Goal: Information Seeking & Learning: Learn about a topic

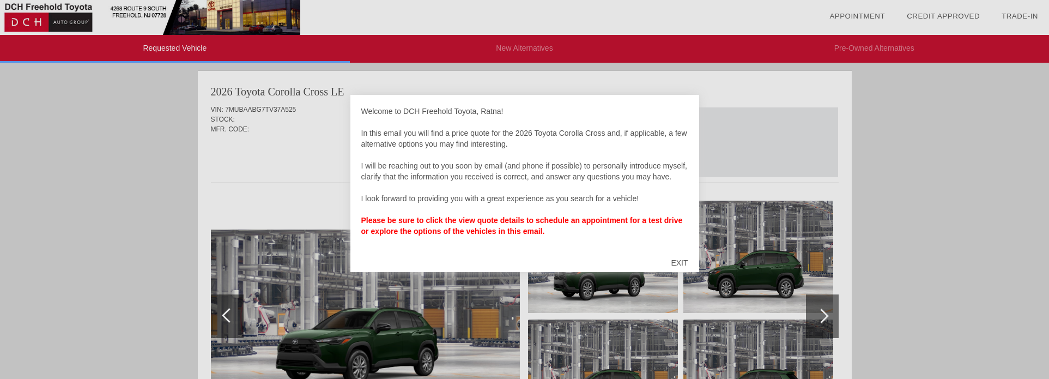
click at [683, 261] on div "EXIT" at bounding box center [679, 262] width 39 height 33
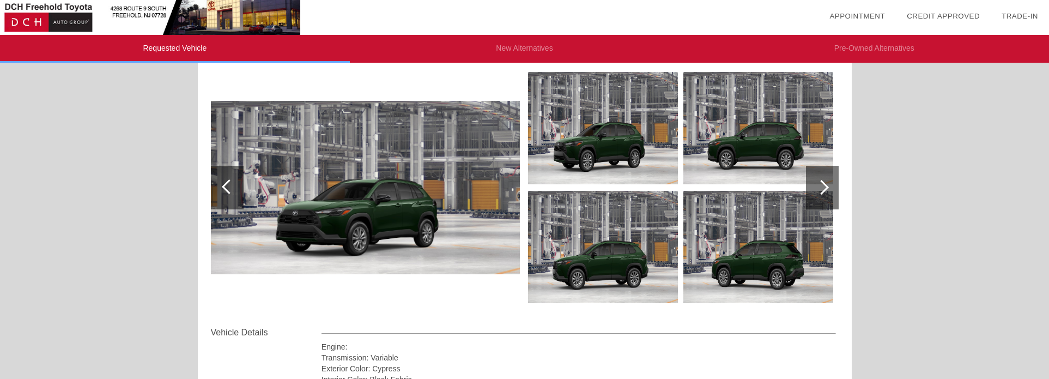
scroll to position [111, 0]
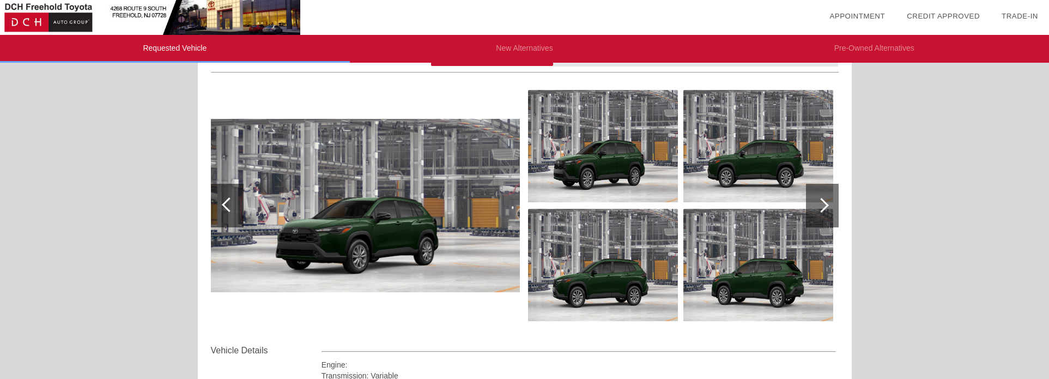
click at [827, 199] on div at bounding box center [822, 206] width 33 height 44
click at [820, 208] on div at bounding box center [821, 205] width 15 height 15
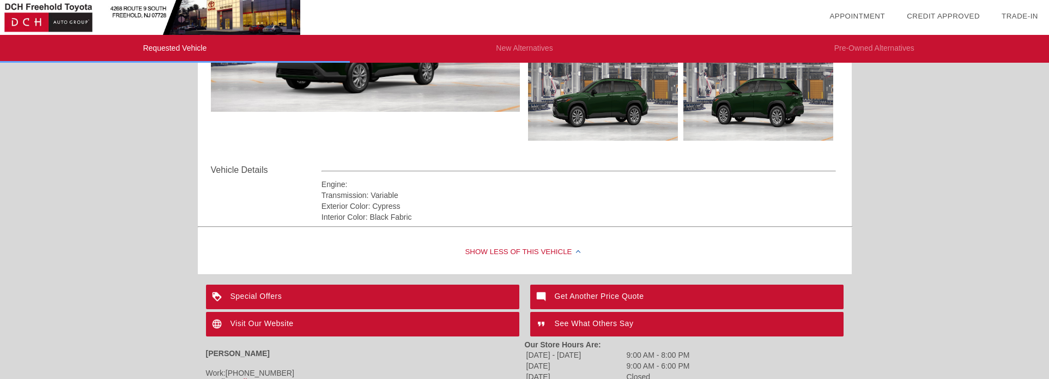
scroll to position [278, 0]
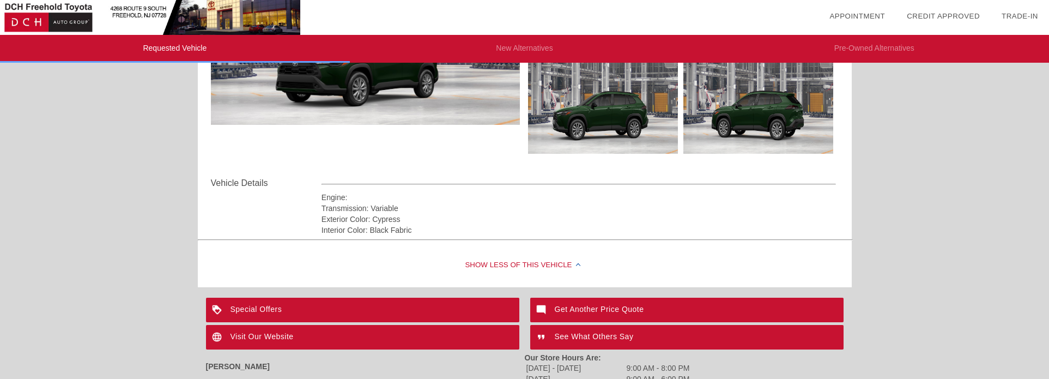
click at [395, 305] on div "Special Offers" at bounding box center [362, 309] width 313 height 25
click at [588, 334] on div "See What Others Say" at bounding box center [686, 337] width 313 height 25
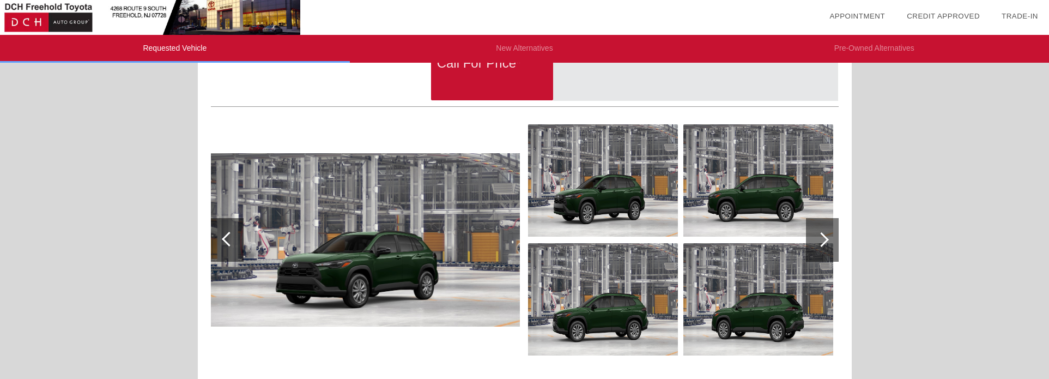
scroll to position [67, 0]
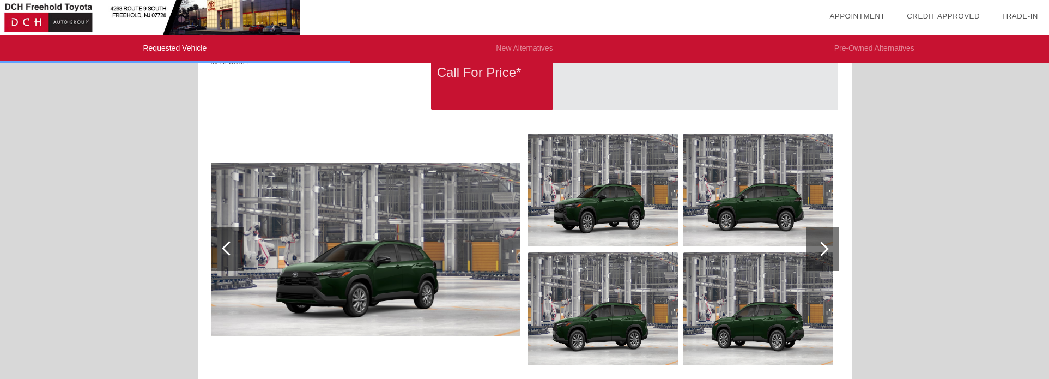
click at [826, 245] on div at bounding box center [822, 249] width 33 height 44
click at [821, 252] on div at bounding box center [821, 248] width 15 height 15
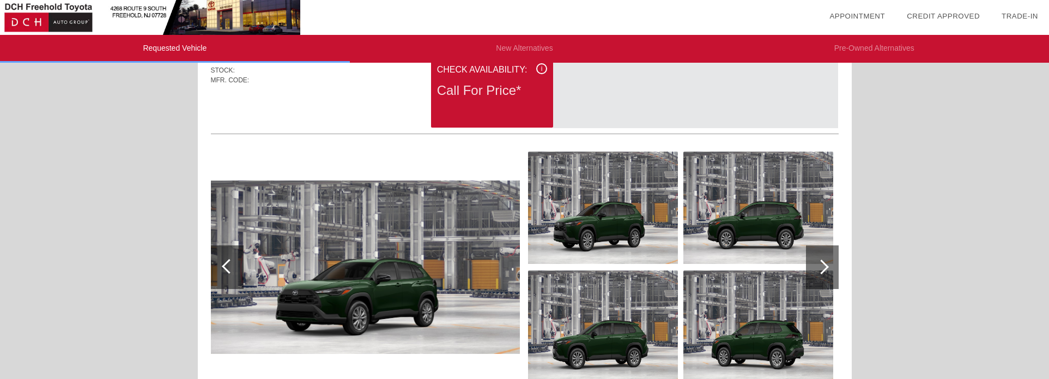
scroll to position [0, 0]
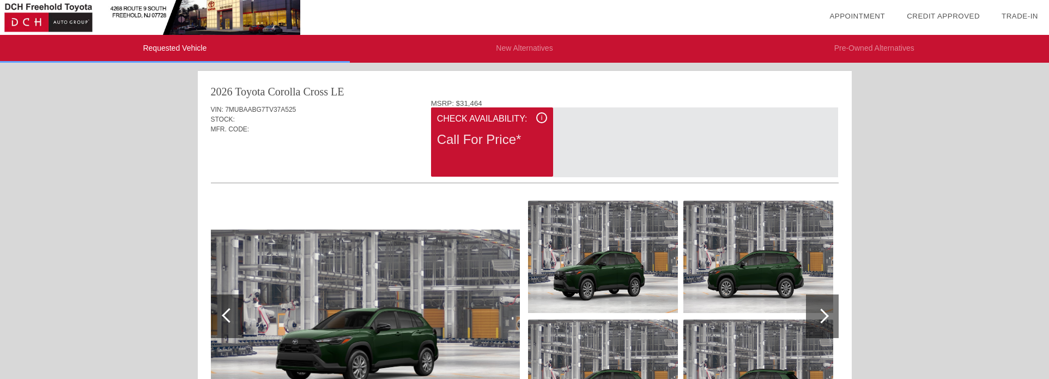
click at [541, 118] on span "i" at bounding box center [542, 118] width 2 height 8
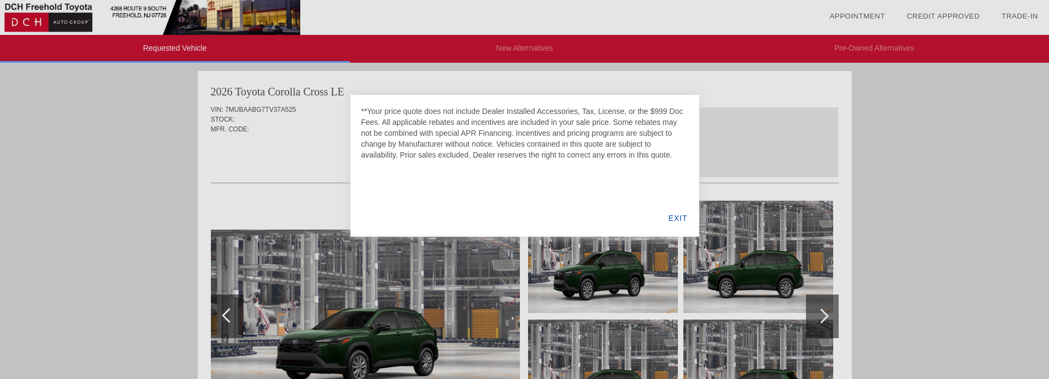
click at [680, 219] on div "EXIT" at bounding box center [677, 217] width 42 height 37
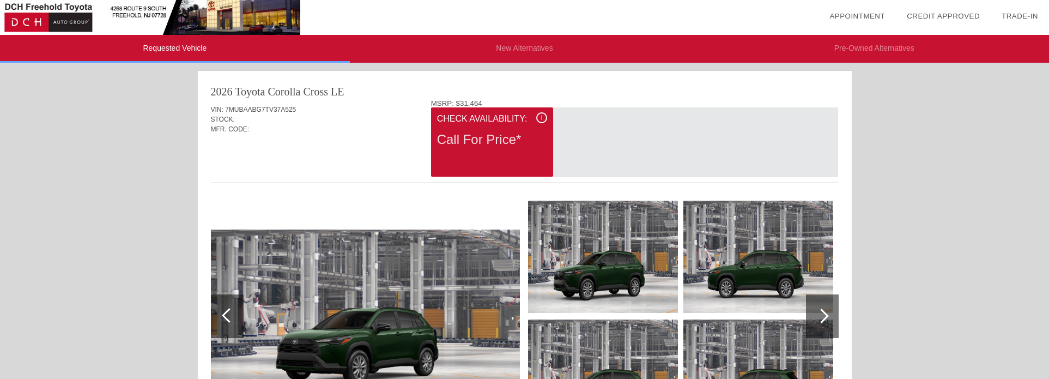
click at [471, 319] on img at bounding box center [365, 316] width 309 height 174
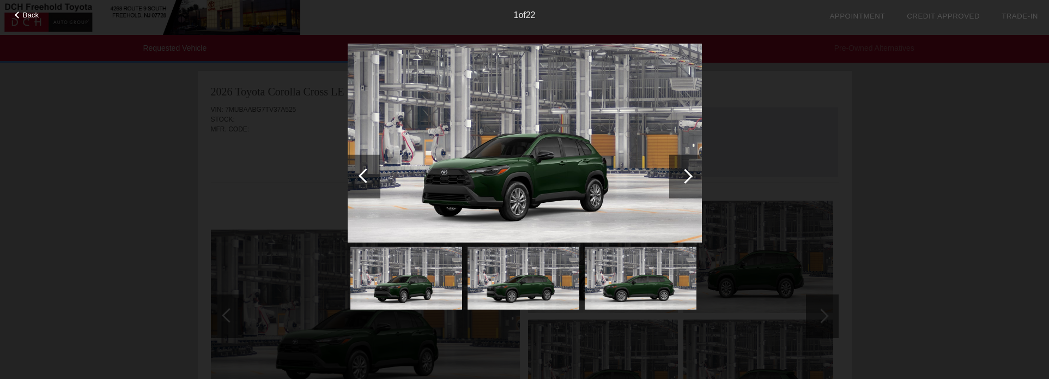
click at [681, 280] on img at bounding box center [641, 278] width 112 height 63
click at [689, 175] on div at bounding box center [685, 175] width 15 height 15
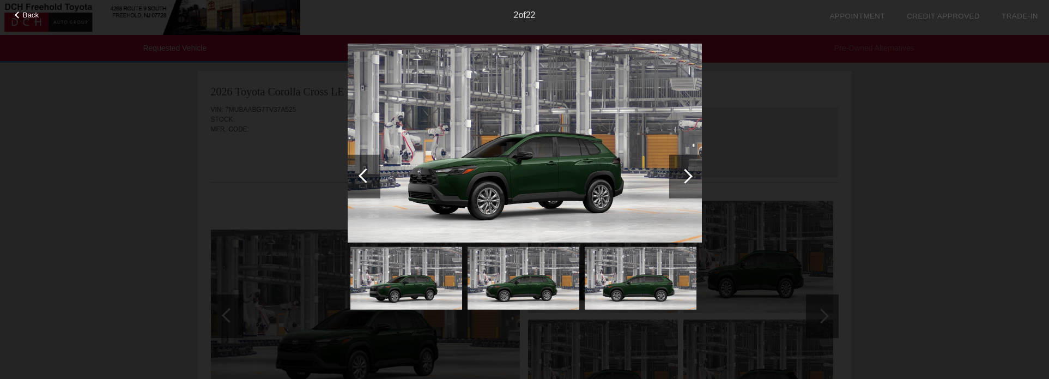
click at [689, 175] on div at bounding box center [685, 175] width 15 height 15
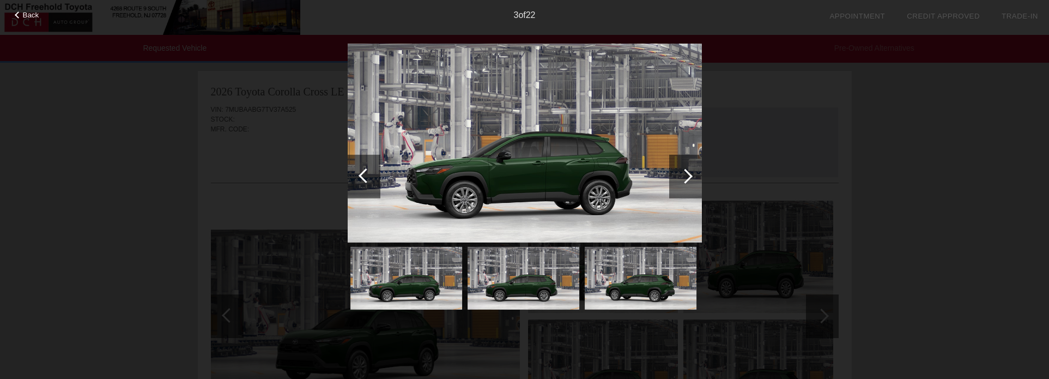
click at [689, 175] on div at bounding box center [685, 175] width 15 height 15
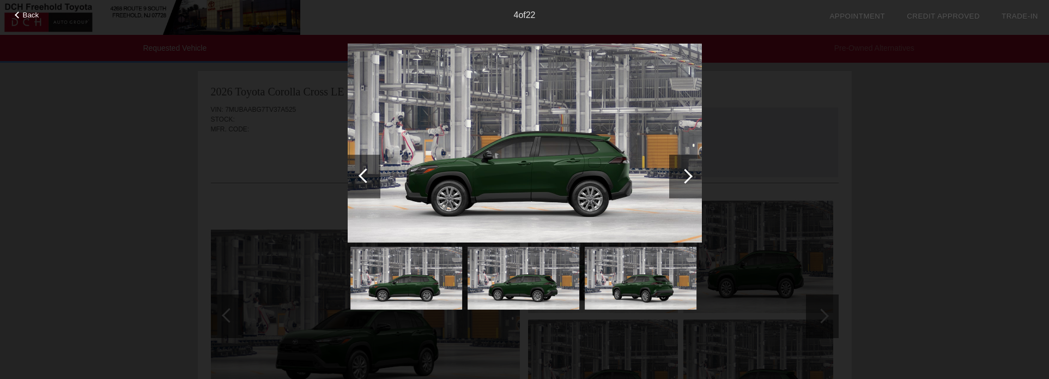
click at [689, 175] on div at bounding box center [685, 175] width 15 height 15
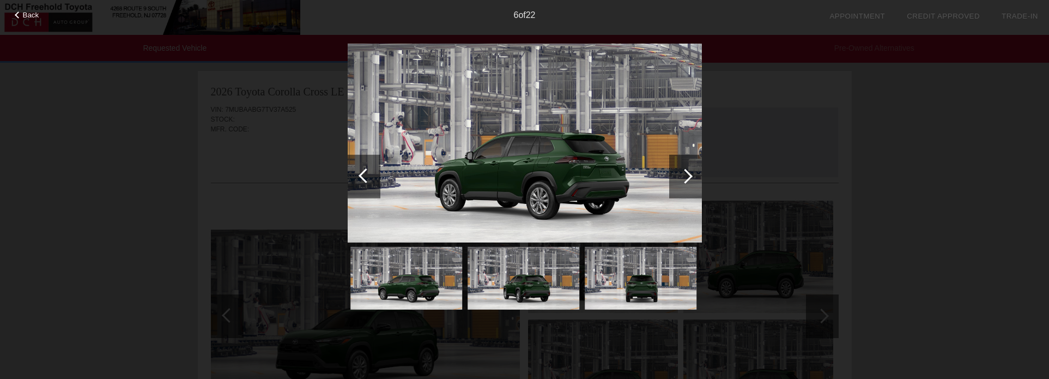
click at [689, 175] on div at bounding box center [685, 175] width 15 height 15
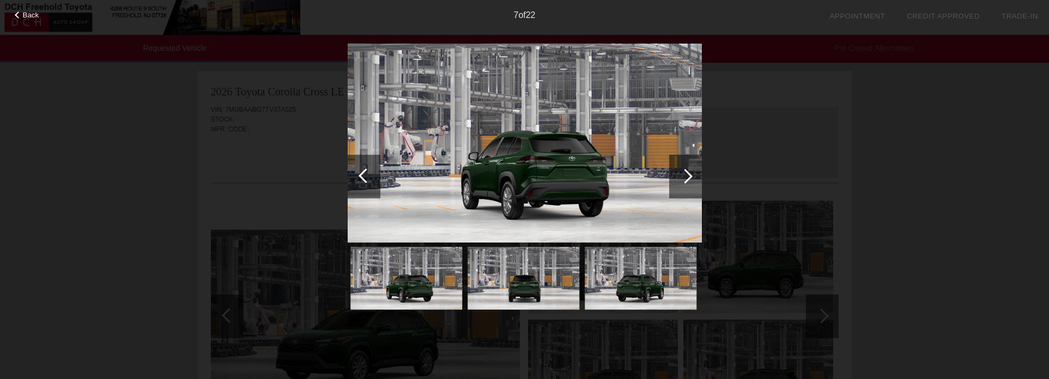
click at [689, 175] on div at bounding box center [685, 175] width 15 height 15
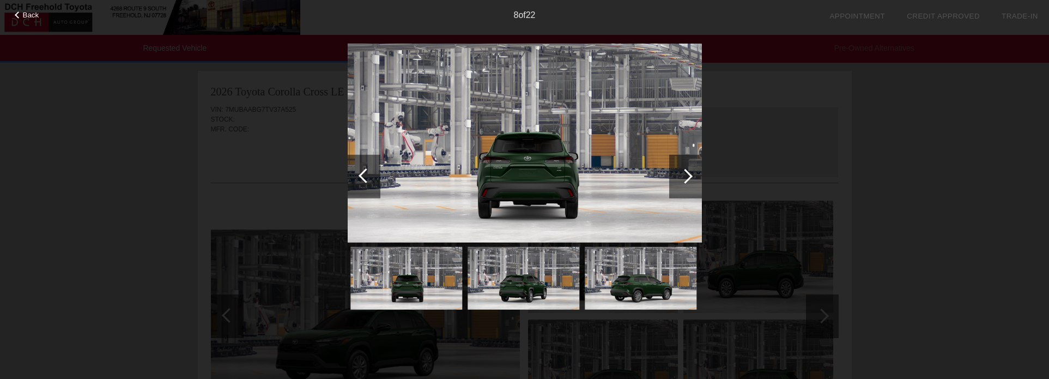
click at [689, 175] on div at bounding box center [685, 175] width 15 height 15
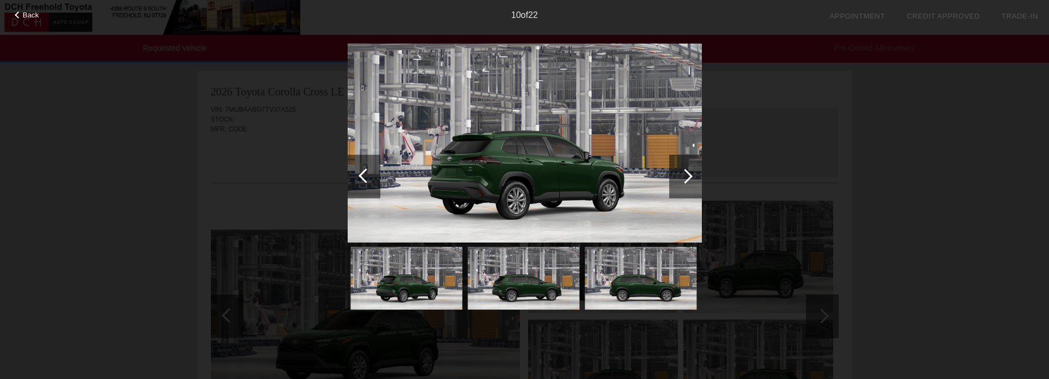
click at [689, 175] on div at bounding box center [685, 175] width 15 height 15
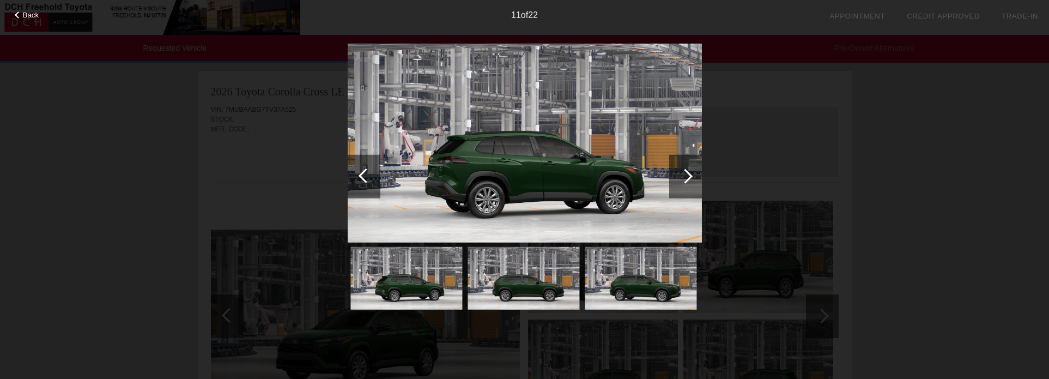
click at [689, 175] on div at bounding box center [685, 175] width 15 height 15
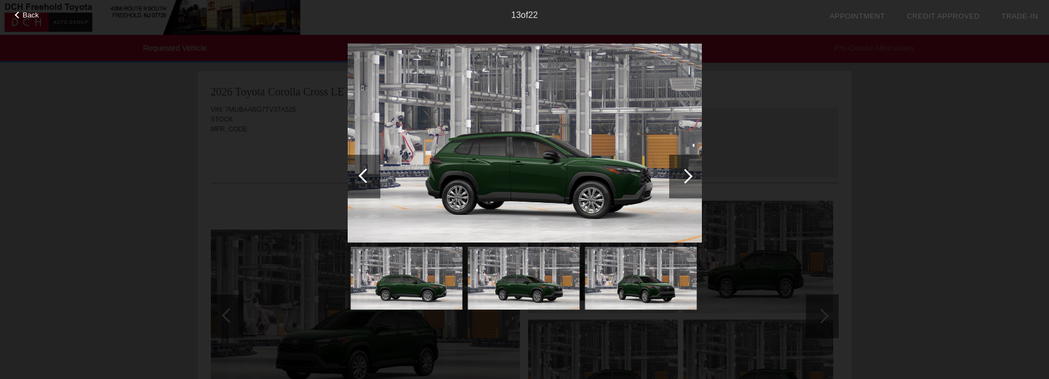
click at [689, 175] on div at bounding box center [685, 175] width 15 height 15
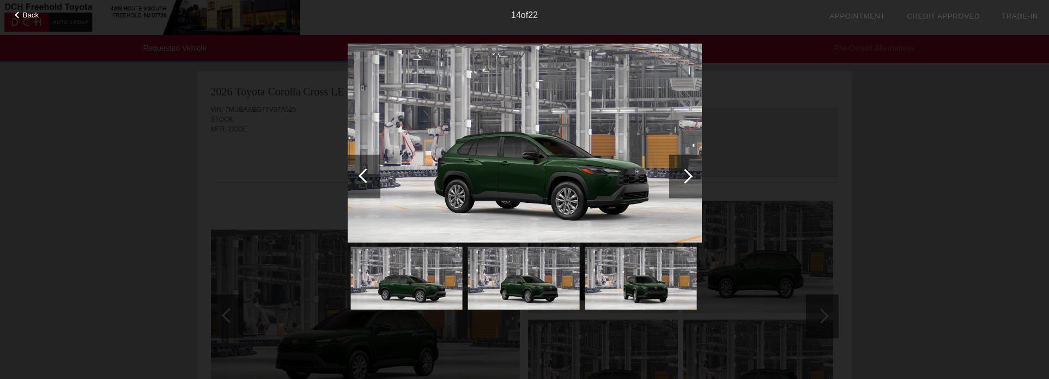
click at [690, 175] on div at bounding box center [685, 175] width 15 height 15
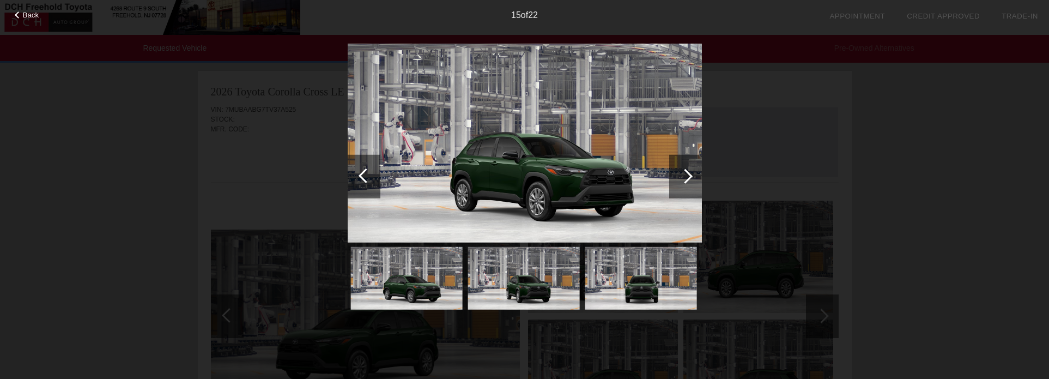
click at [690, 175] on div at bounding box center [685, 175] width 15 height 15
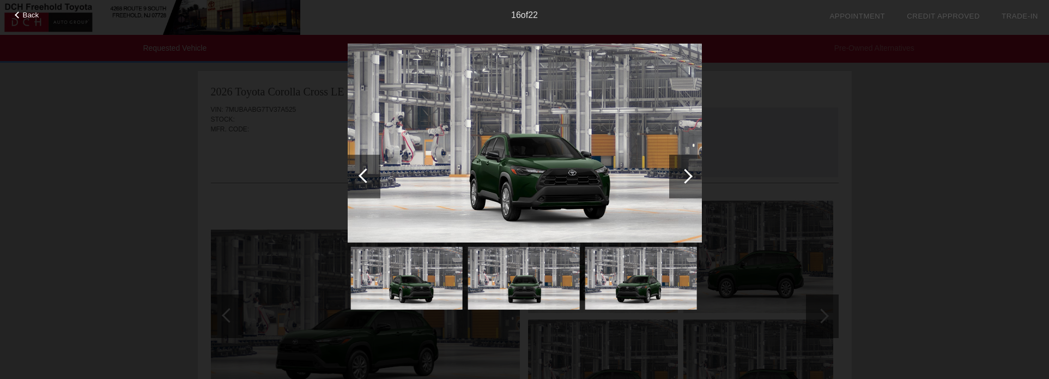
click at [690, 175] on div at bounding box center [685, 175] width 15 height 15
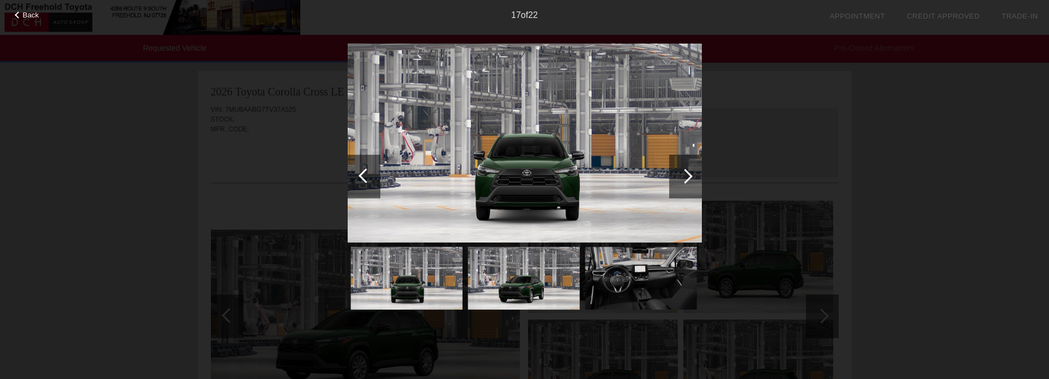
click at [690, 175] on div at bounding box center [685, 175] width 15 height 15
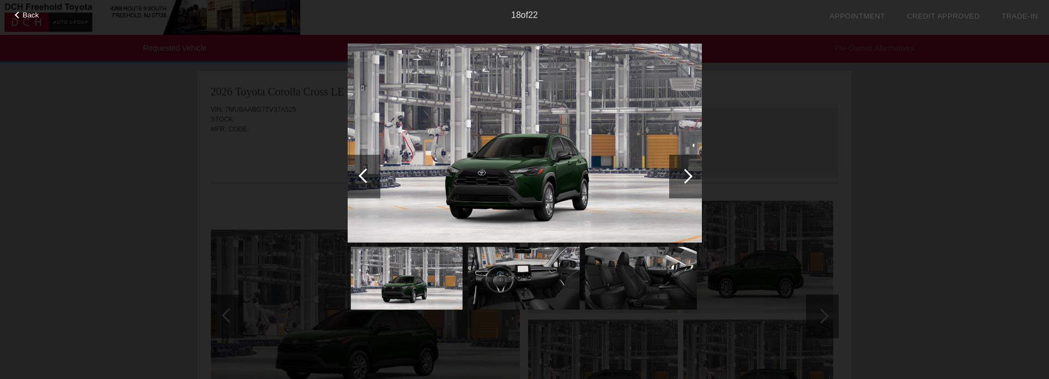
click at [690, 175] on div at bounding box center [685, 175] width 15 height 15
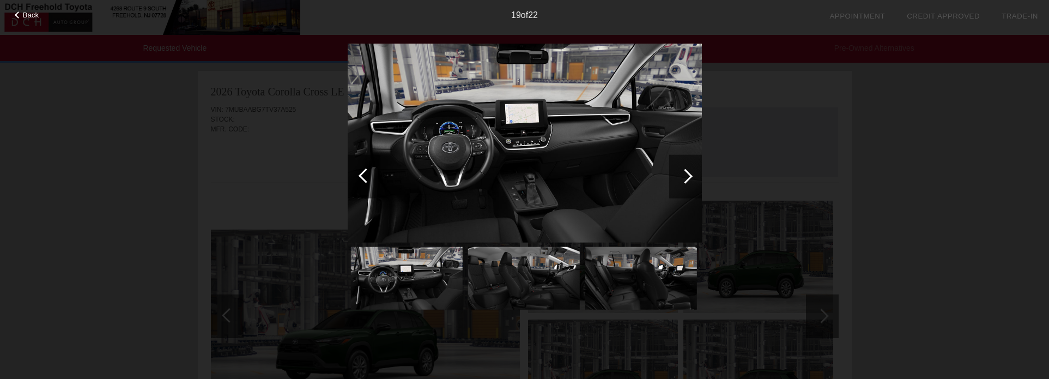
click at [691, 175] on div at bounding box center [685, 175] width 15 height 15
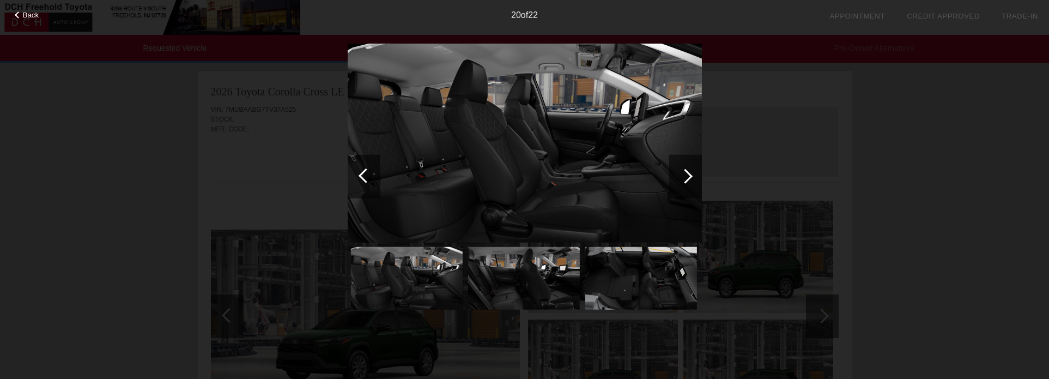
click at [691, 175] on div at bounding box center [685, 175] width 15 height 15
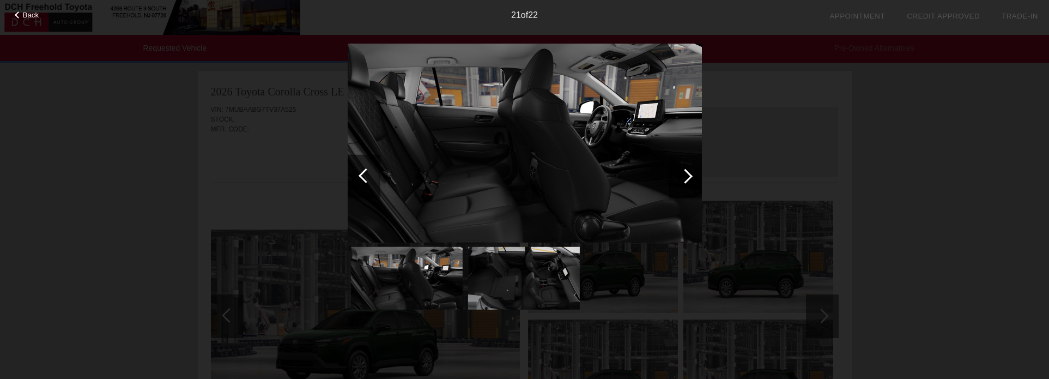
click at [691, 175] on div at bounding box center [685, 175] width 15 height 15
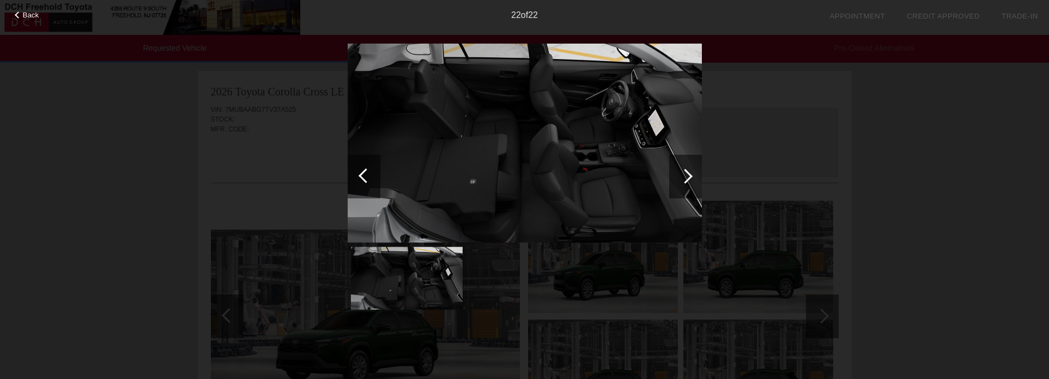
click at [691, 175] on div at bounding box center [685, 175] width 15 height 15
click at [683, 176] on div at bounding box center [685, 175] width 15 height 15
click at [34, 17] on span "Back" at bounding box center [31, 15] width 16 height 8
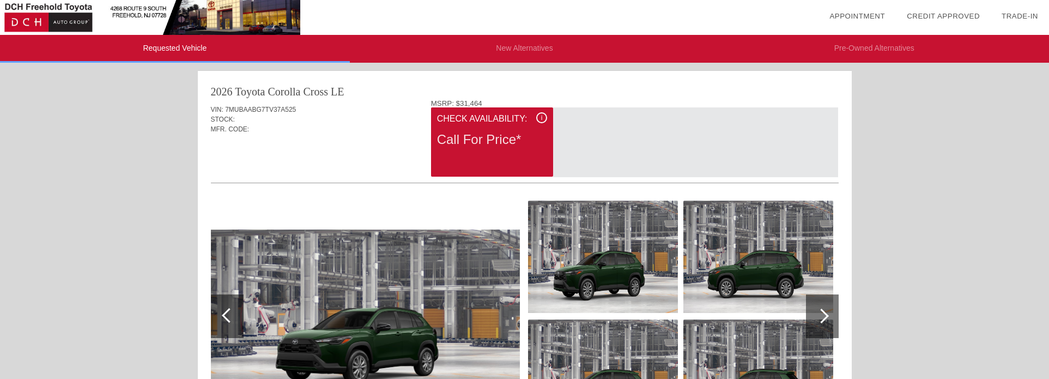
click at [541, 117] on span "i" at bounding box center [542, 118] width 2 height 8
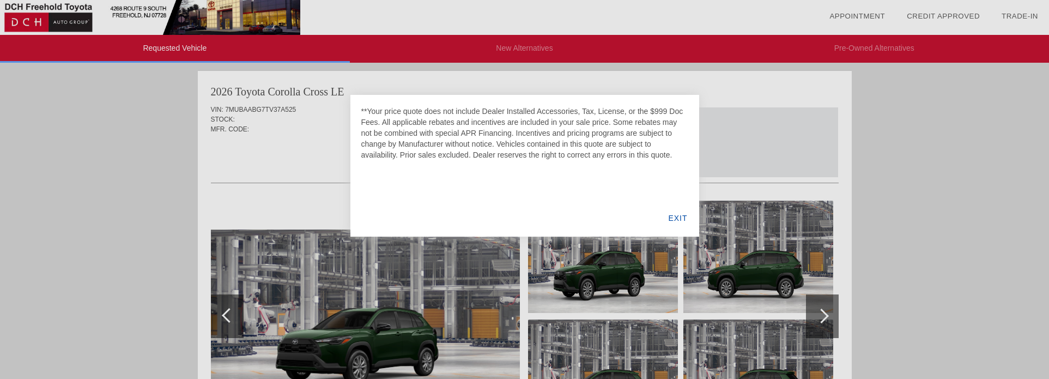
click at [682, 218] on div "EXIT" at bounding box center [677, 217] width 42 height 37
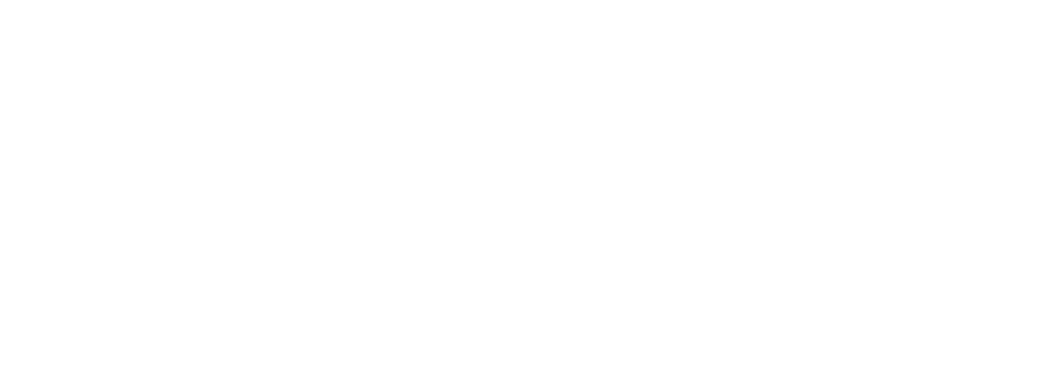
scroll to position [3, 0]
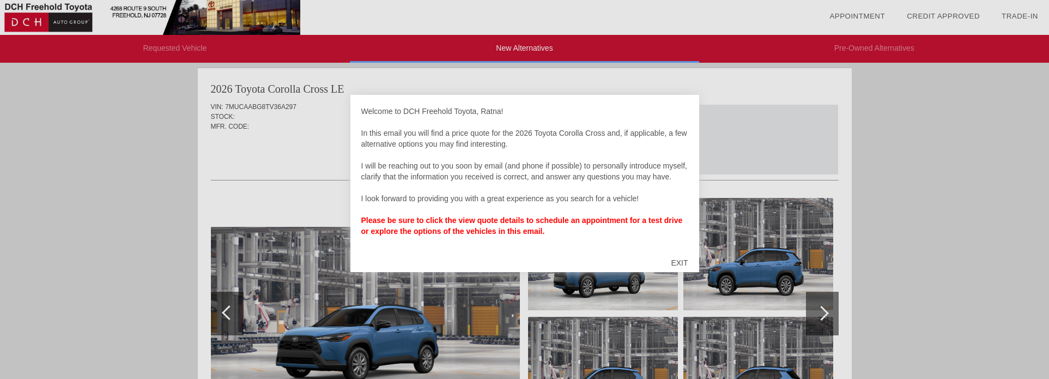
click at [963, 205] on div at bounding box center [524, 189] width 1049 height 379
click at [680, 258] on div "EXIT" at bounding box center [679, 262] width 39 height 33
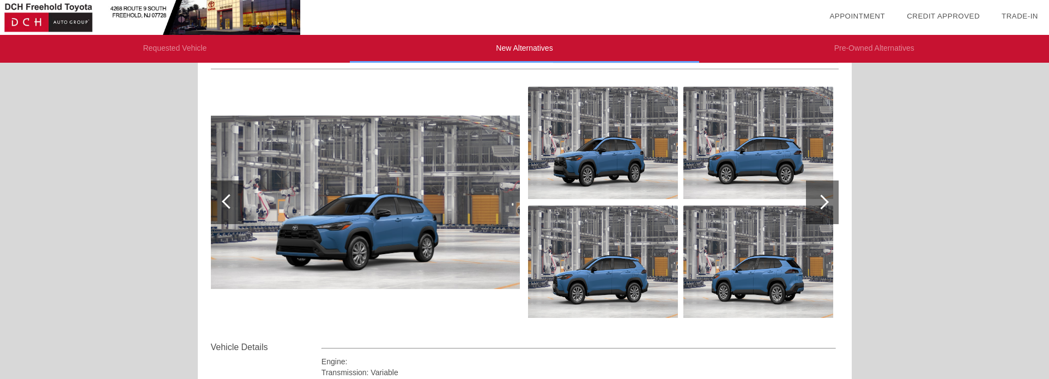
scroll to position [113, 0]
drag, startPoint x: 1053, startPoint y: 99, endPoint x: 1045, endPoint y: 147, distance: 48.6
click at [1045, 147] on html "Requested Vehicle New Alternatives Pre-Owned Alternatives date_range Appointmen…" at bounding box center [524, 293] width 1049 height 813
drag, startPoint x: 1048, startPoint y: 181, endPoint x: 1049, endPoint y: 144, distance: 37.6
click at [1049, 144] on html "Requested Vehicle New Alternatives Pre-Owned Alternatives date_range Appointmen…" at bounding box center [524, 293] width 1049 height 813
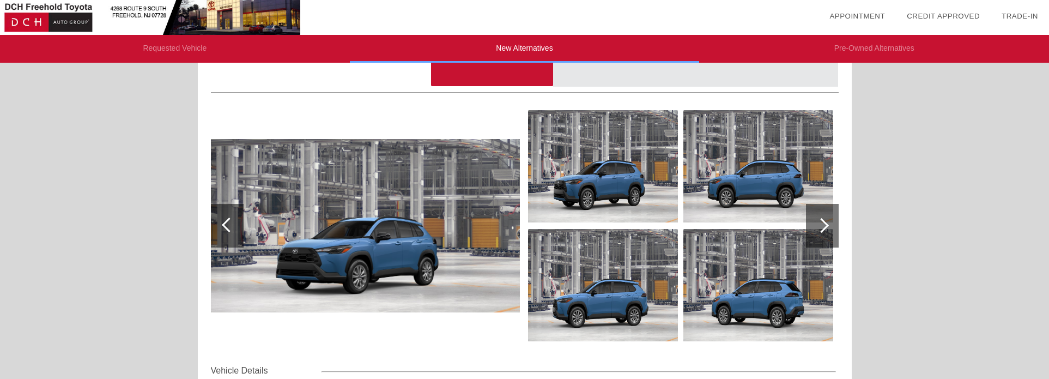
scroll to position [93, 0]
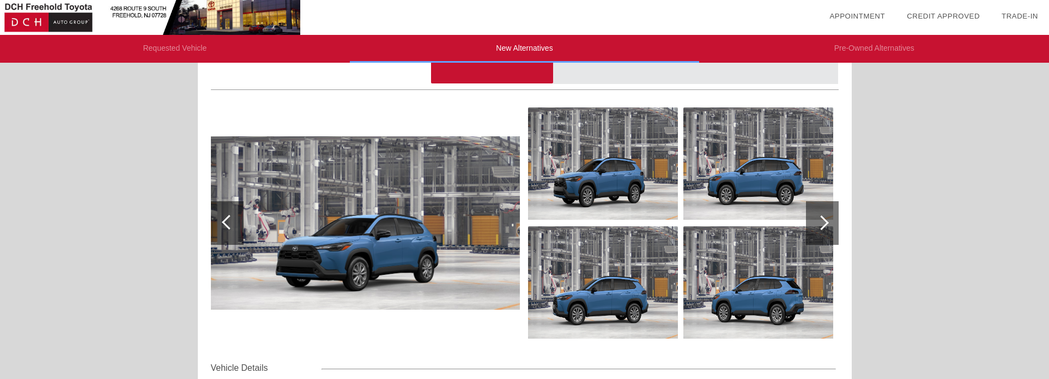
click at [826, 227] on div at bounding box center [822, 223] width 33 height 44
click at [222, 218] on div at bounding box center [227, 223] width 33 height 44
click at [333, 214] on img at bounding box center [365, 223] width 309 height 174
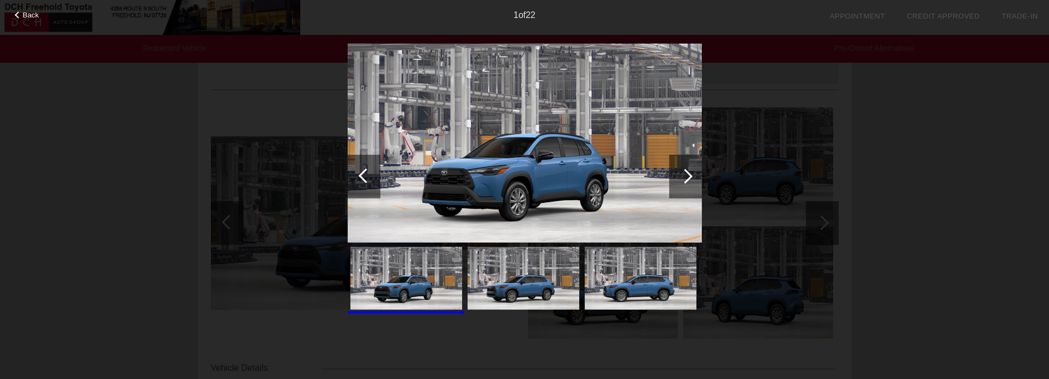
click at [686, 173] on div at bounding box center [685, 175] width 15 height 15
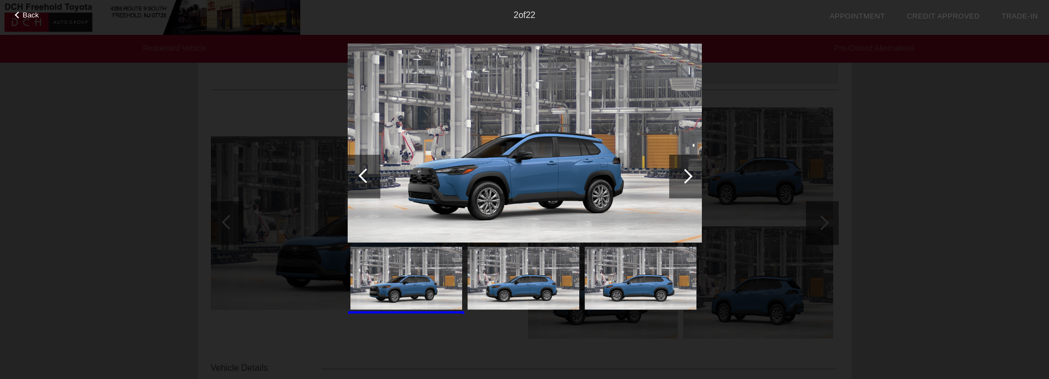
click at [685, 173] on div at bounding box center [685, 175] width 15 height 15
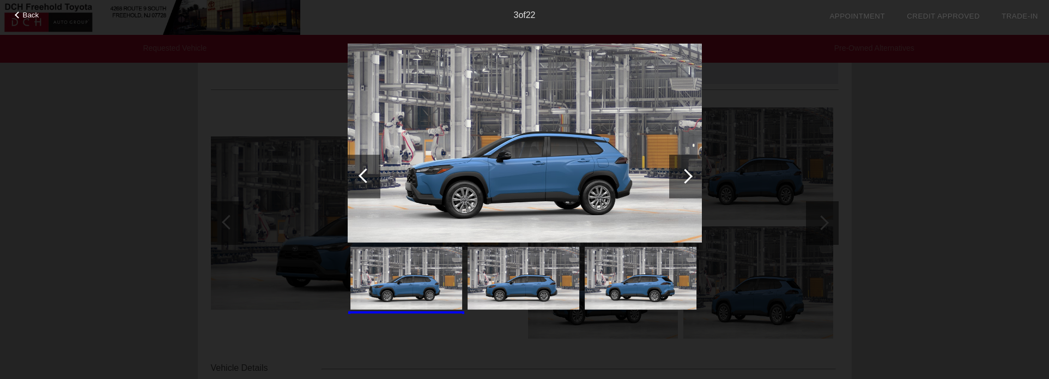
click at [685, 173] on div at bounding box center [685, 175] width 15 height 15
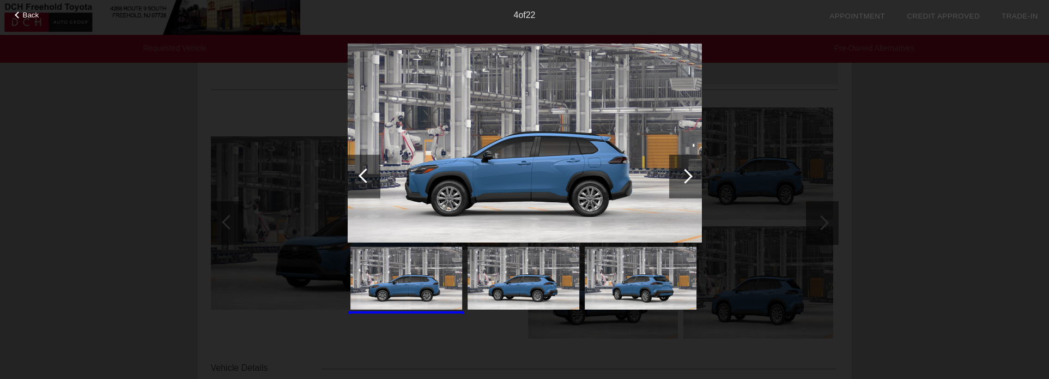
click at [685, 173] on div at bounding box center [685, 175] width 15 height 15
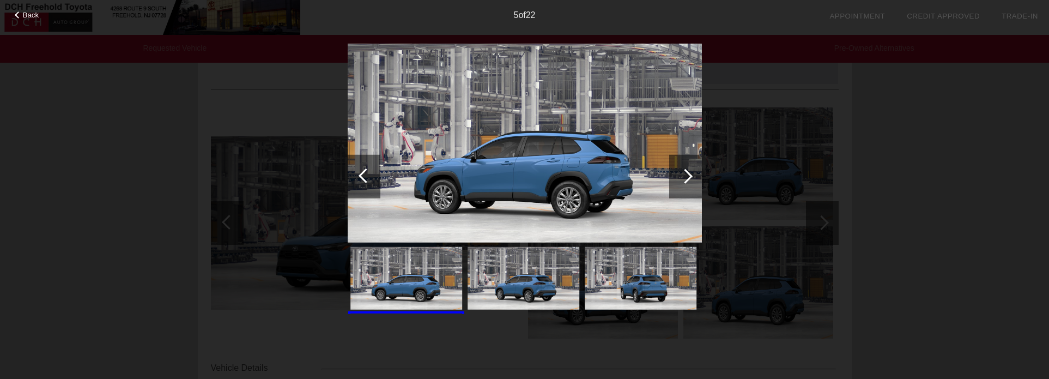
click at [685, 173] on div at bounding box center [685, 175] width 15 height 15
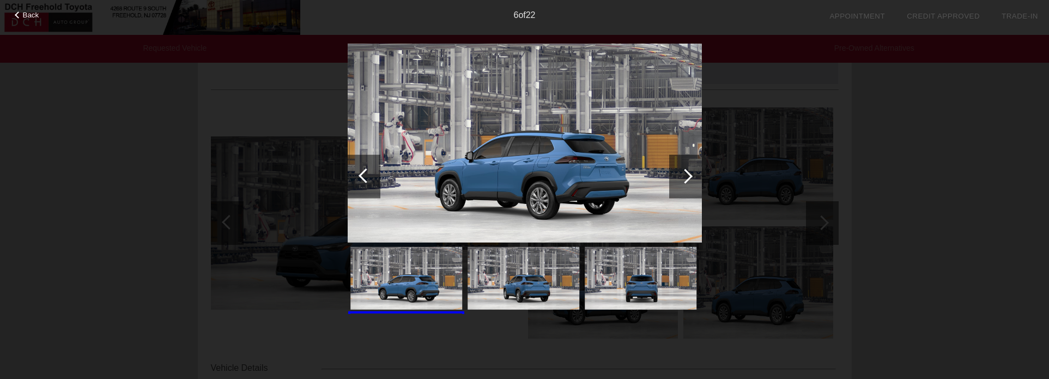
click at [685, 173] on div at bounding box center [685, 175] width 15 height 15
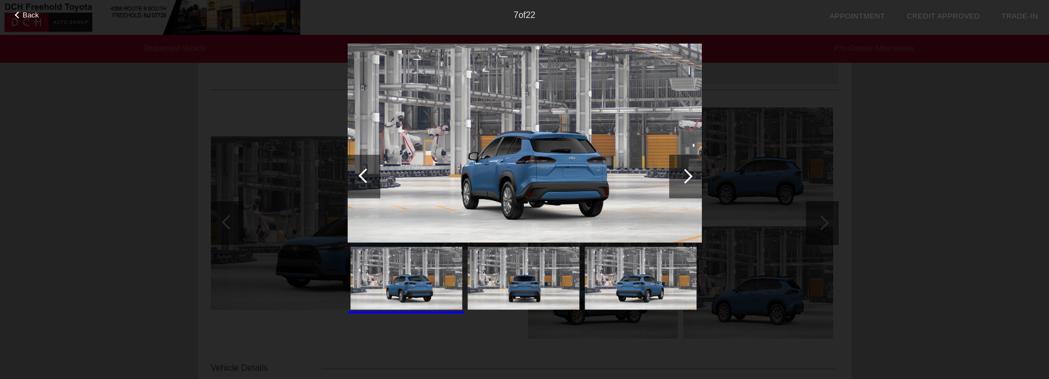
click at [685, 173] on div at bounding box center [685, 175] width 15 height 15
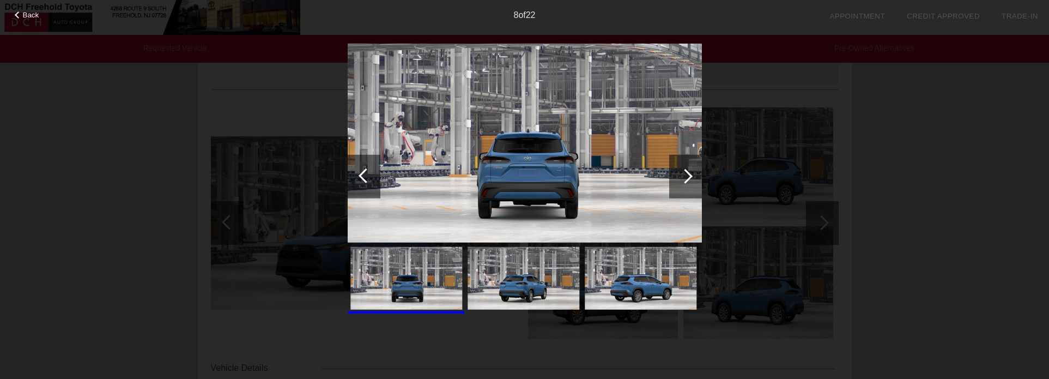
click at [685, 173] on div at bounding box center [685, 175] width 15 height 15
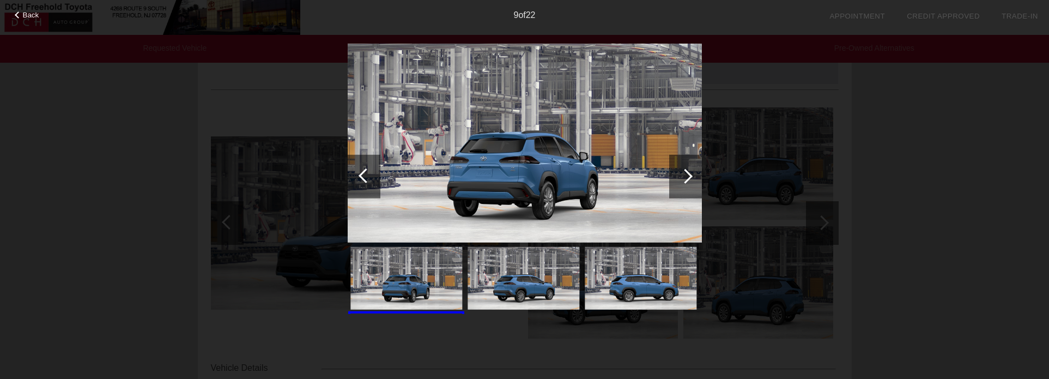
click at [685, 173] on div at bounding box center [685, 175] width 15 height 15
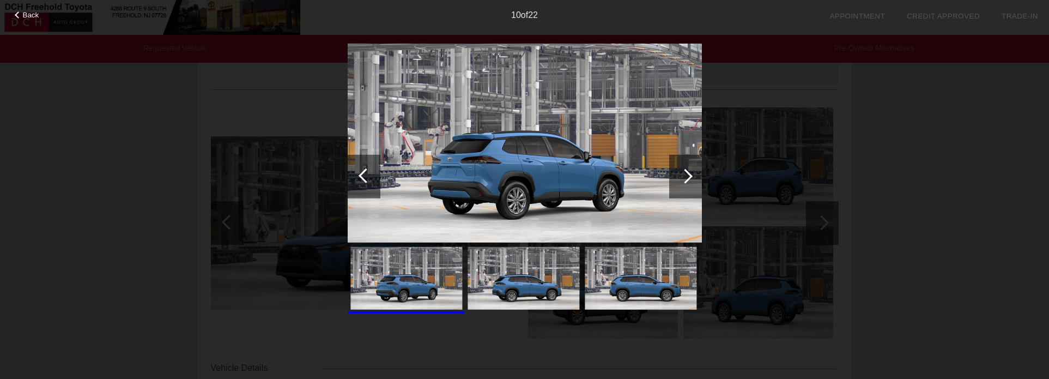
click at [685, 173] on div at bounding box center [685, 175] width 15 height 15
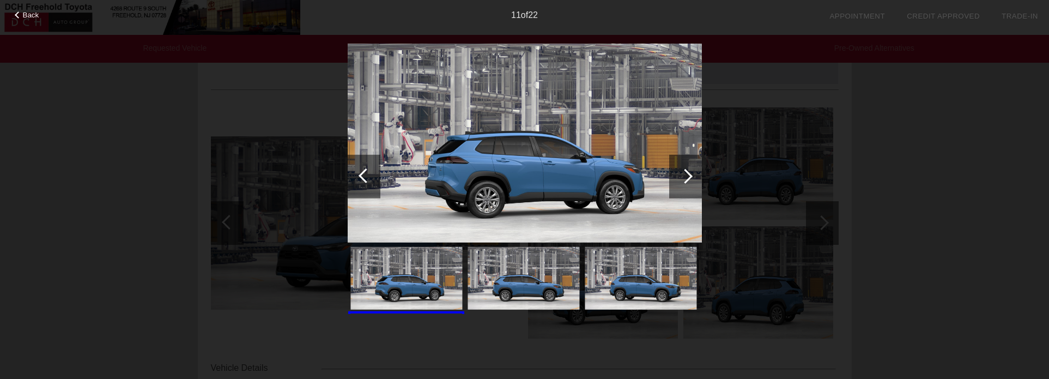
click at [685, 173] on div at bounding box center [685, 175] width 15 height 15
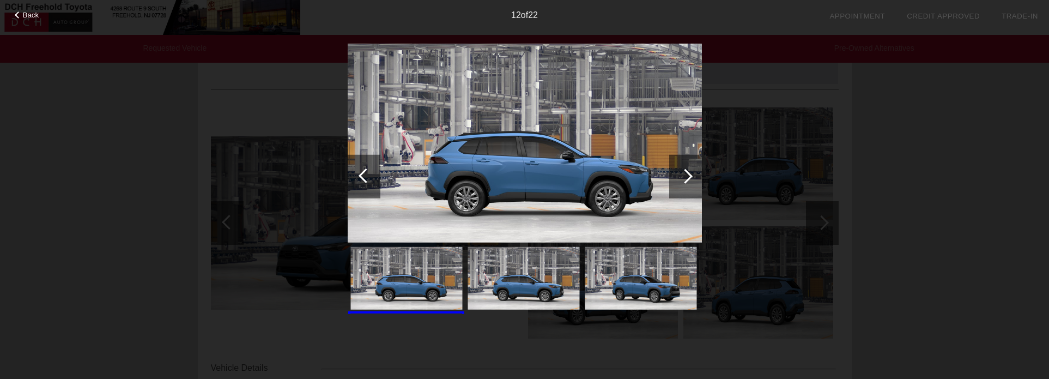
click at [685, 173] on div at bounding box center [685, 175] width 15 height 15
click at [686, 173] on div at bounding box center [685, 175] width 15 height 15
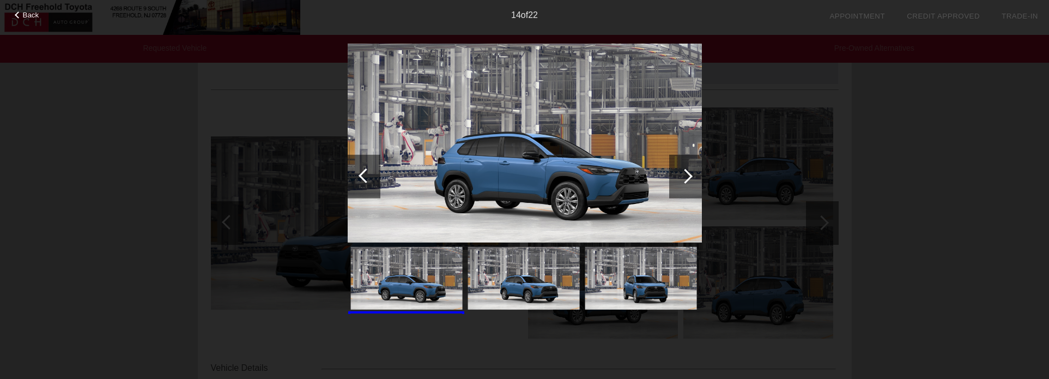
click at [686, 173] on div at bounding box center [685, 175] width 15 height 15
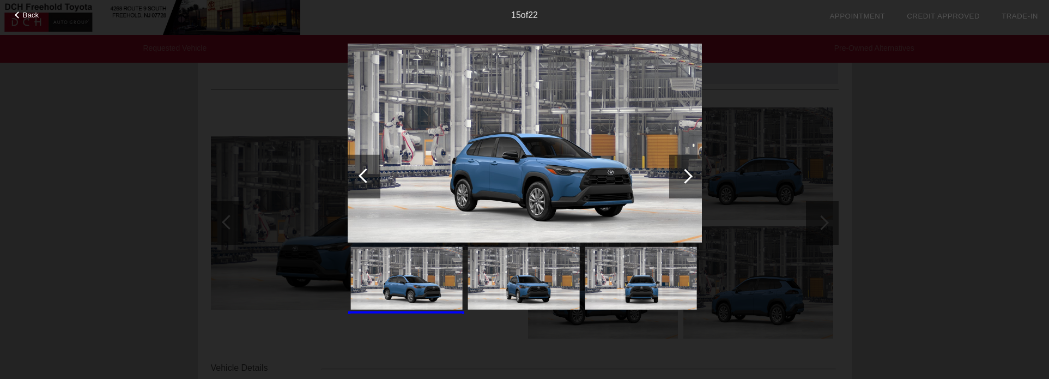
click at [686, 173] on div at bounding box center [685, 175] width 15 height 15
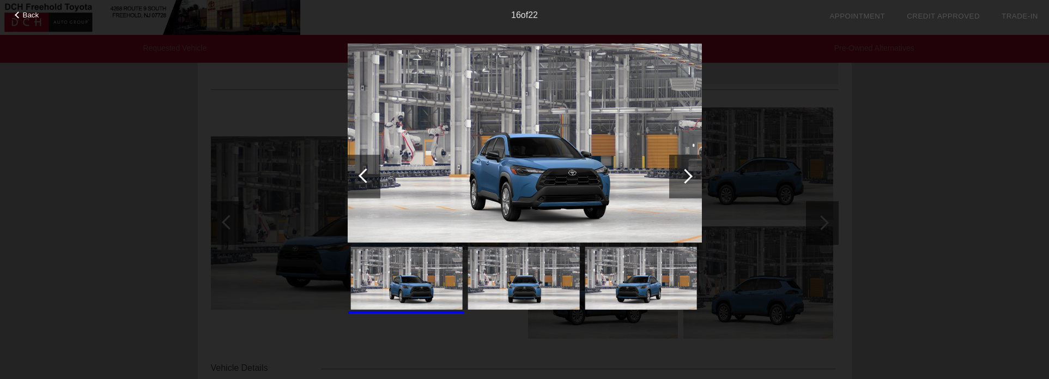
click at [686, 173] on div at bounding box center [685, 175] width 15 height 15
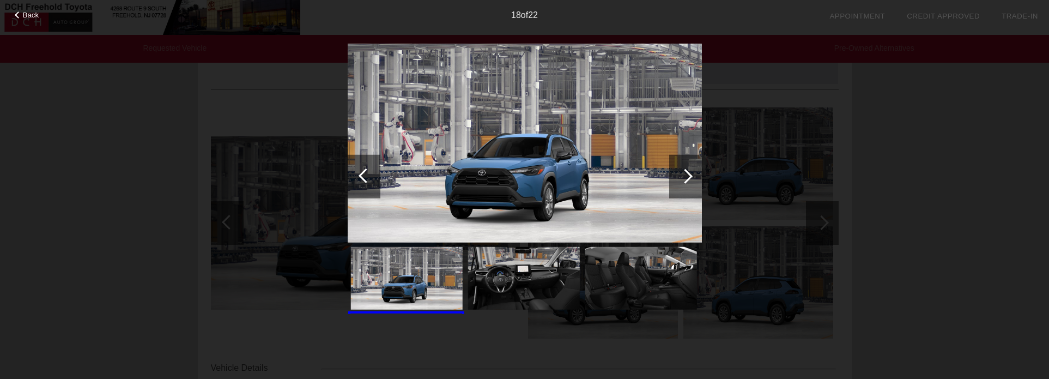
click at [686, 172] on div at bounding box center [685, 175] width 15 height 15
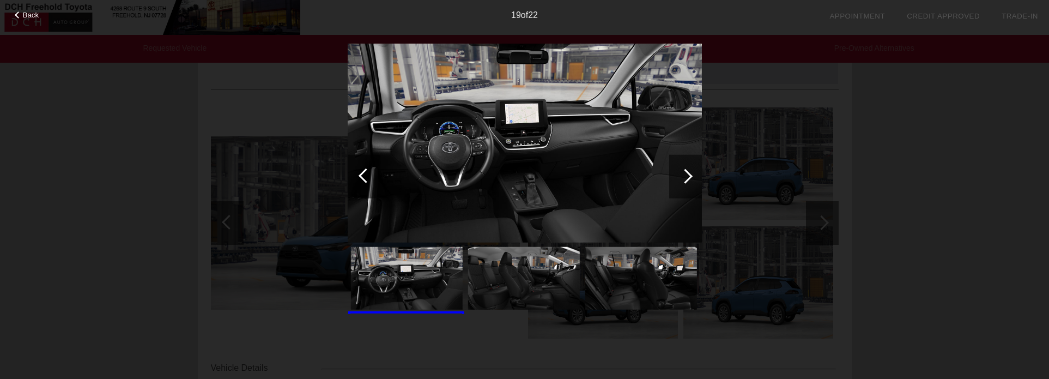
click at [686, 172] on div at bounding box center [685, 175] width 15 height 15
